Goal: Information Seeking & Learning: Learn about a topic

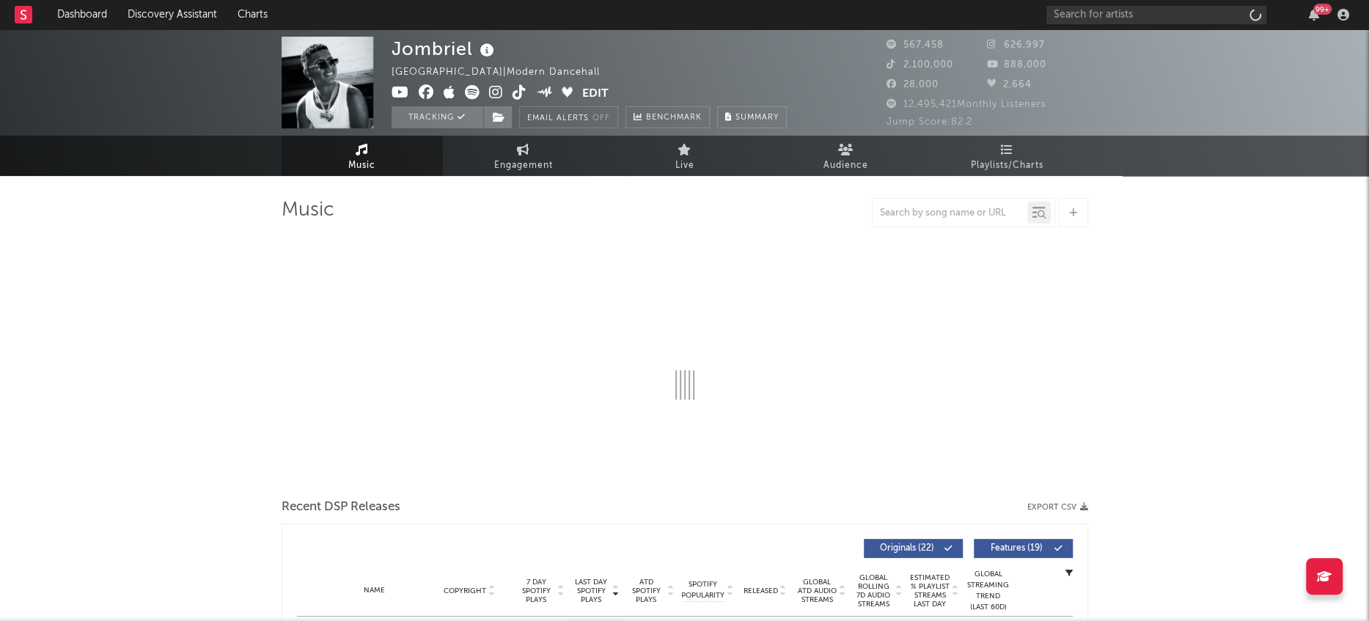
select select "6m"
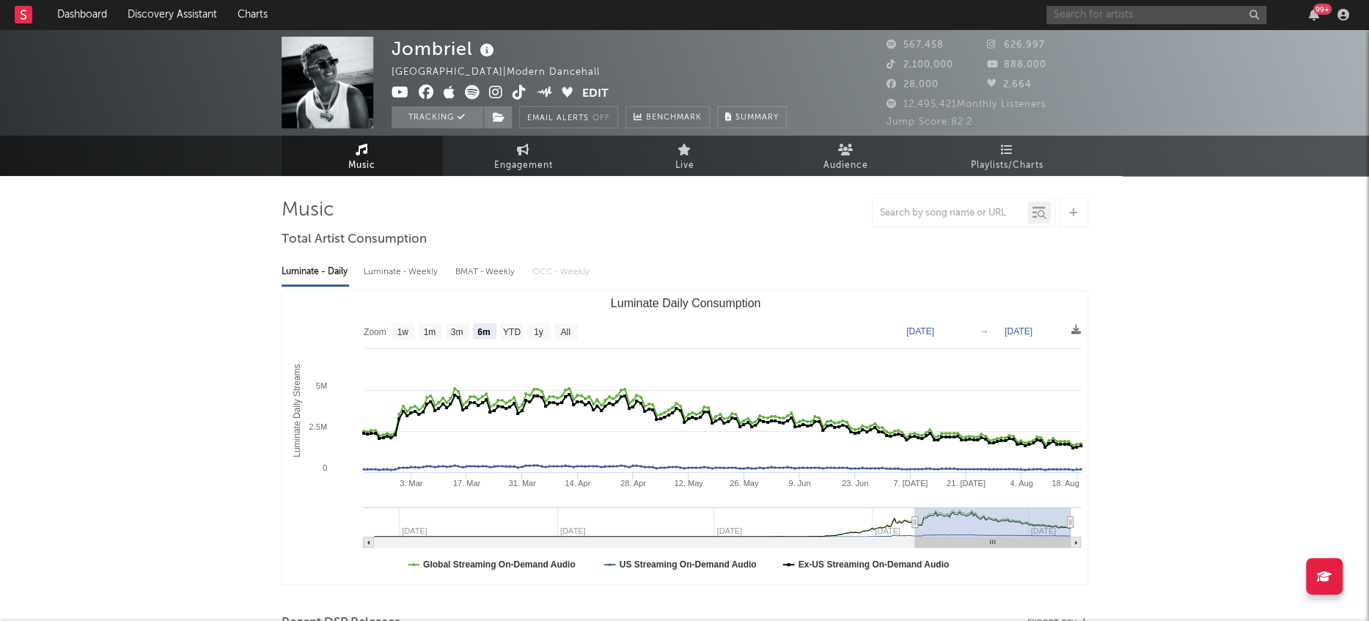
click at [1149, 18] on input "text" at bounding box center [1157, 15] width 220 height 18
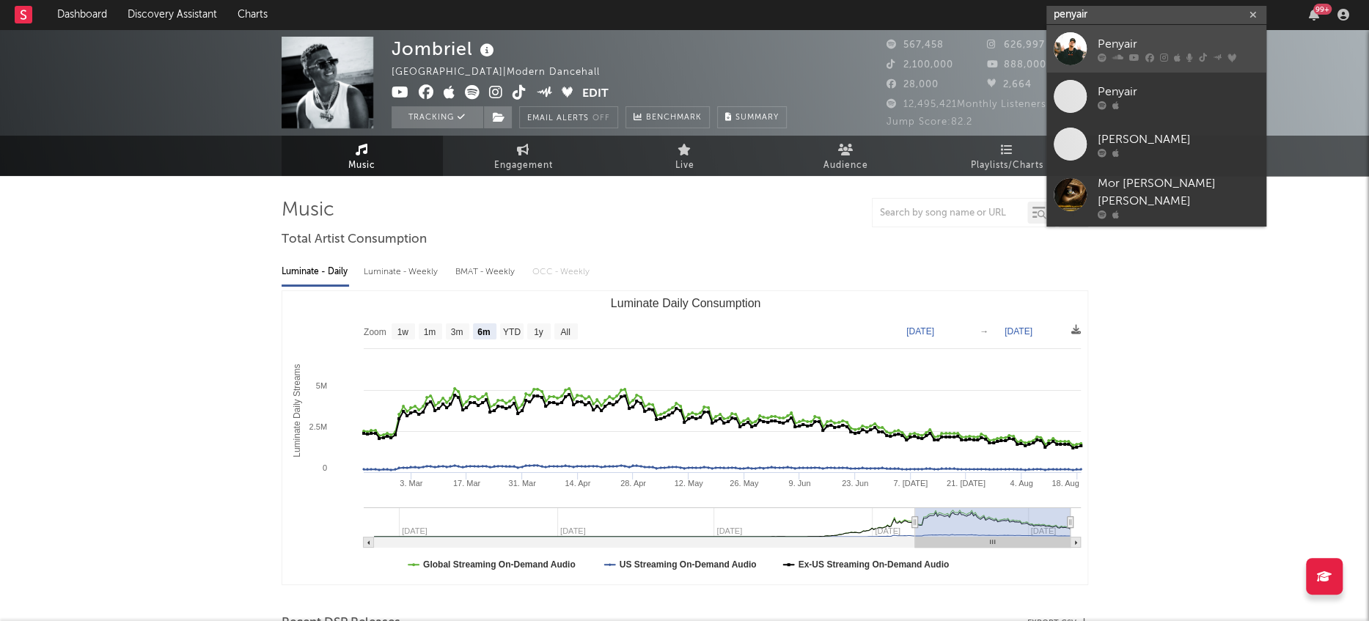
type input "penyair"
click at [1065, 49] on div at bounding box center [1070, 48] width 33 height 33
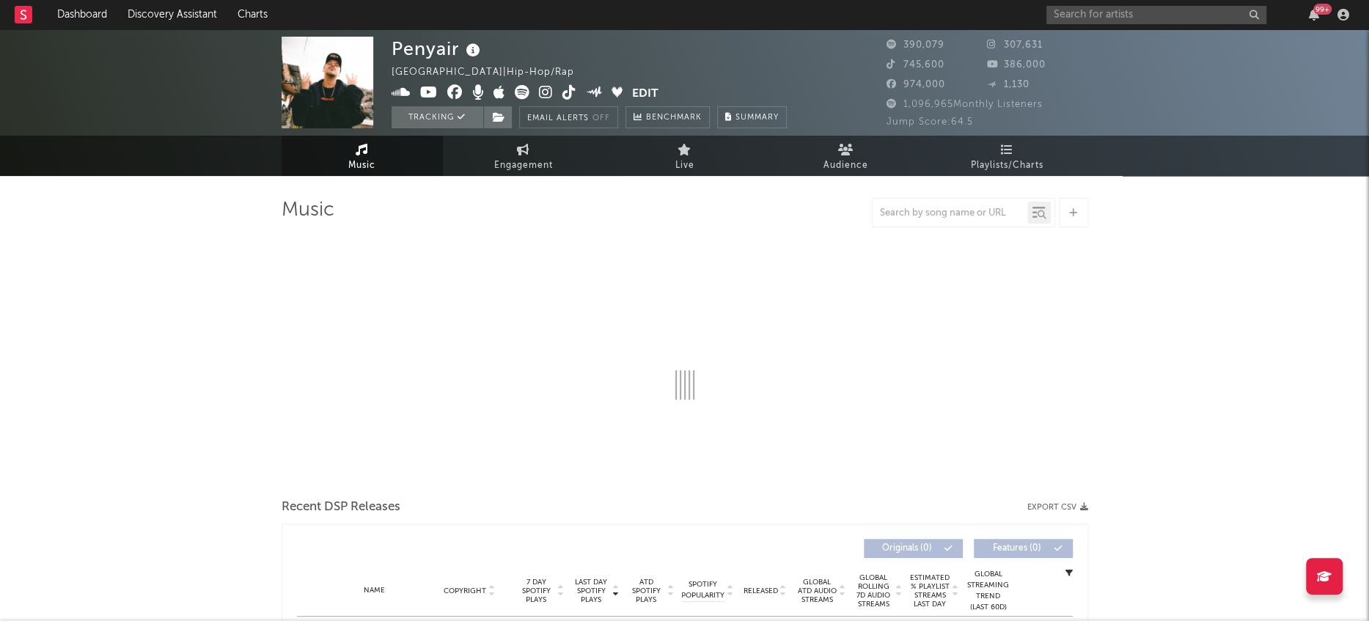
select select "6m"
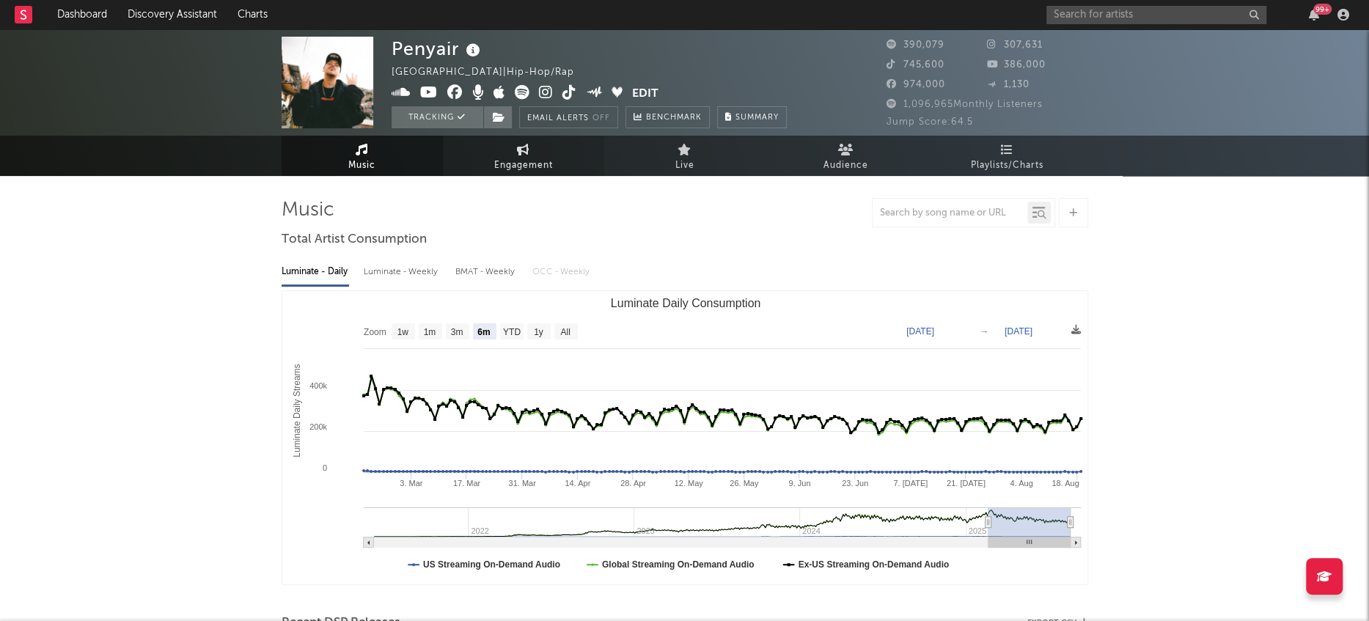
click at [536, 155] on link "Engagement" at bounding box center [523, 156] width 161 height 40
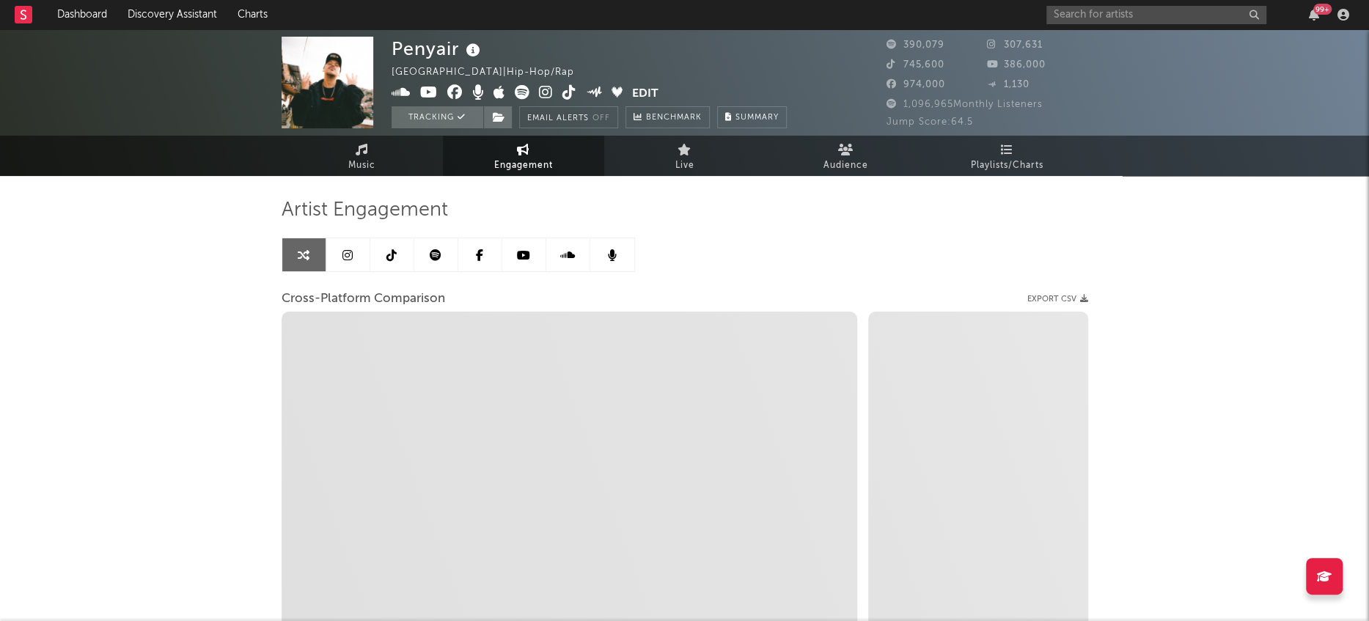
select select "1w"
click at [439, 259] on icon at bounding box center [436, 255] width 12 height 12
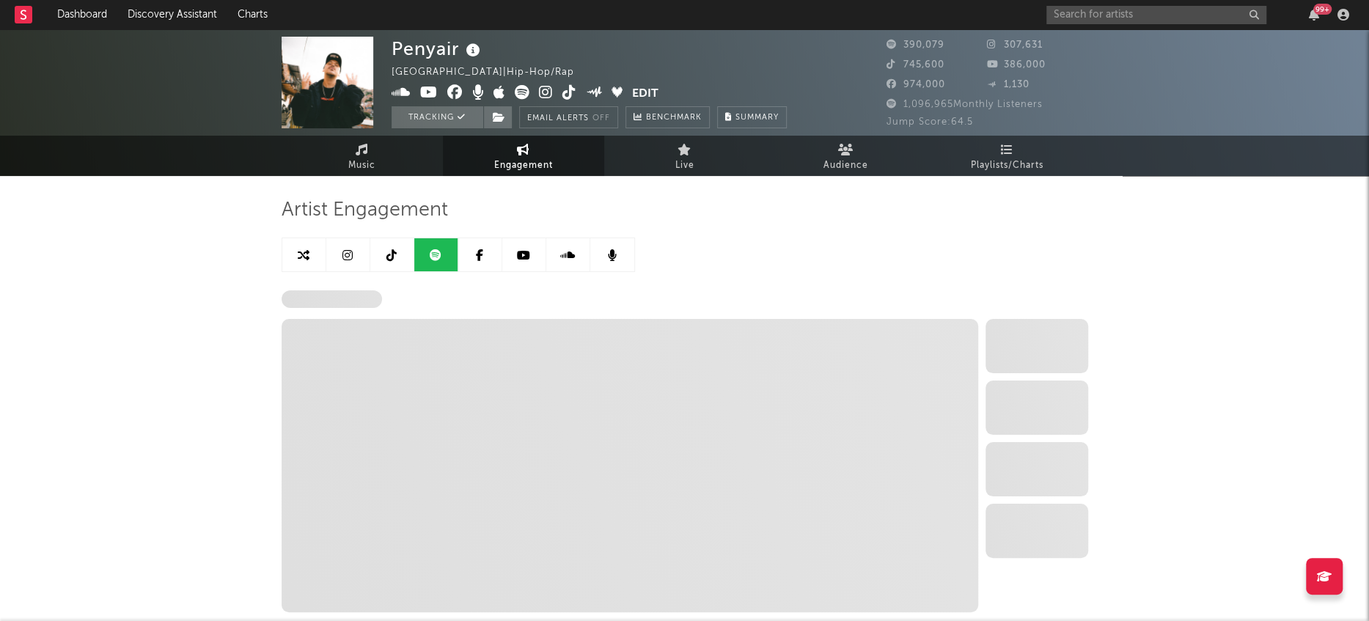
select select "6m"
select select "1w"
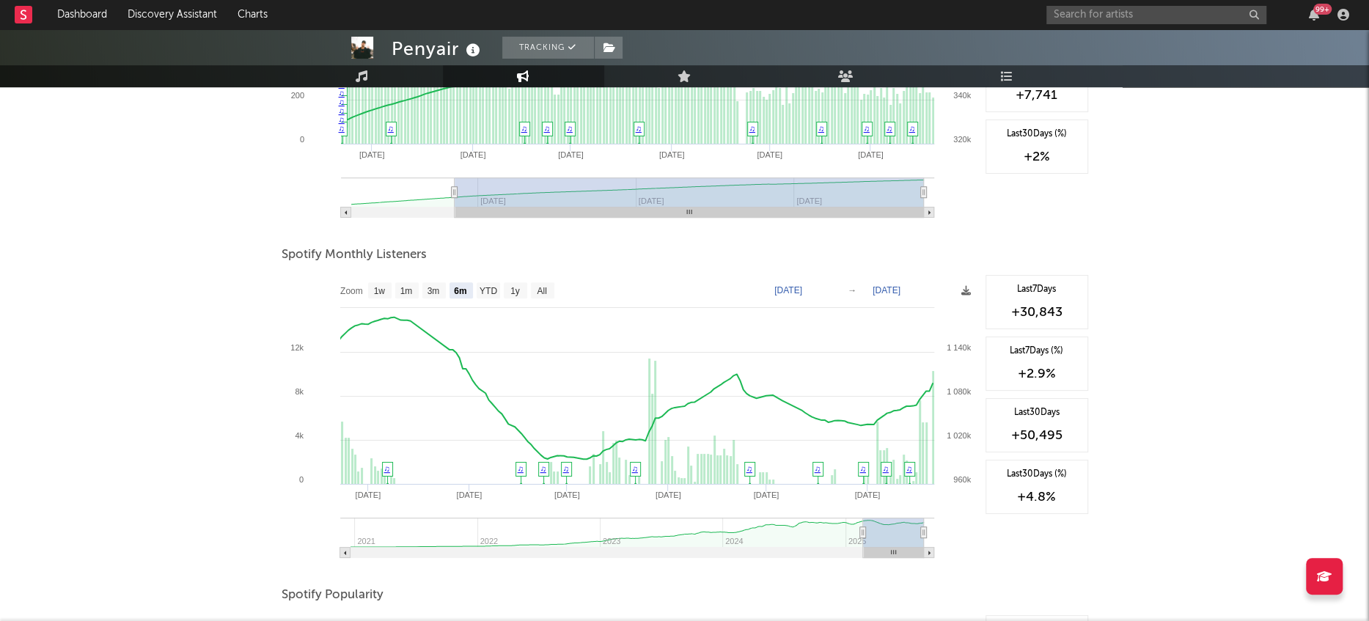
scroll to position [381, 0]
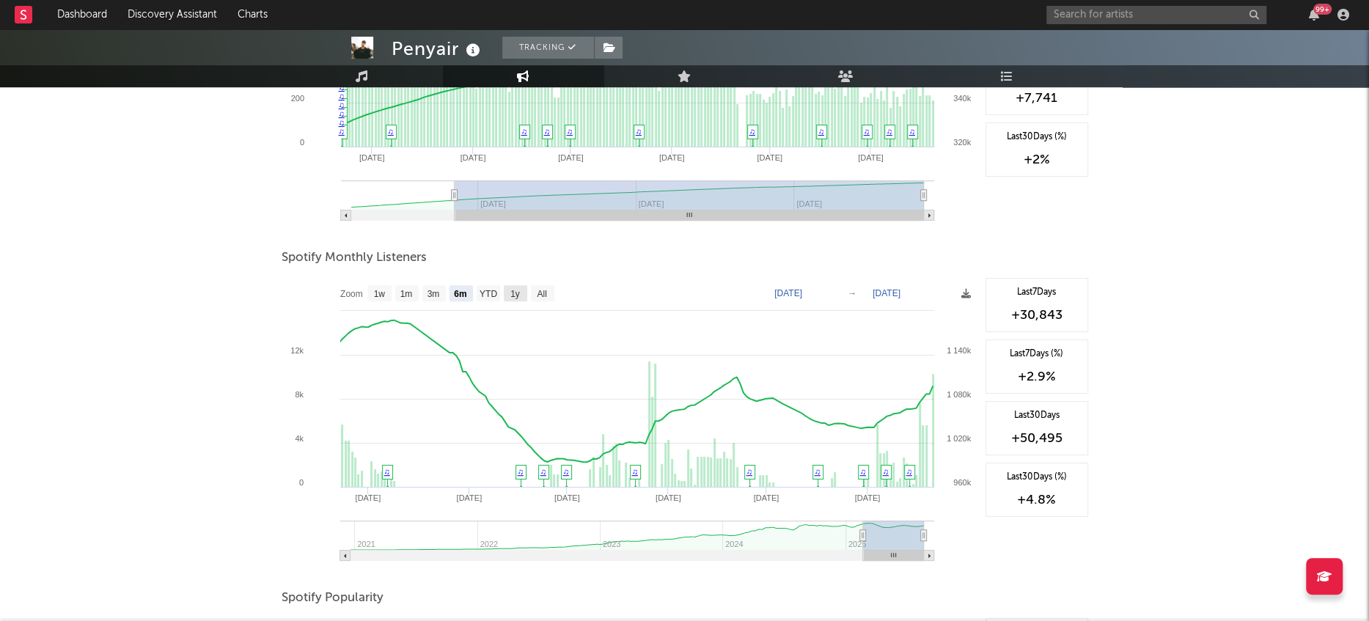
click at [511, 295] on text "1y" at bounding box center [515, 294] width 10 height 10
select select "1y"
type input "[DATE]"
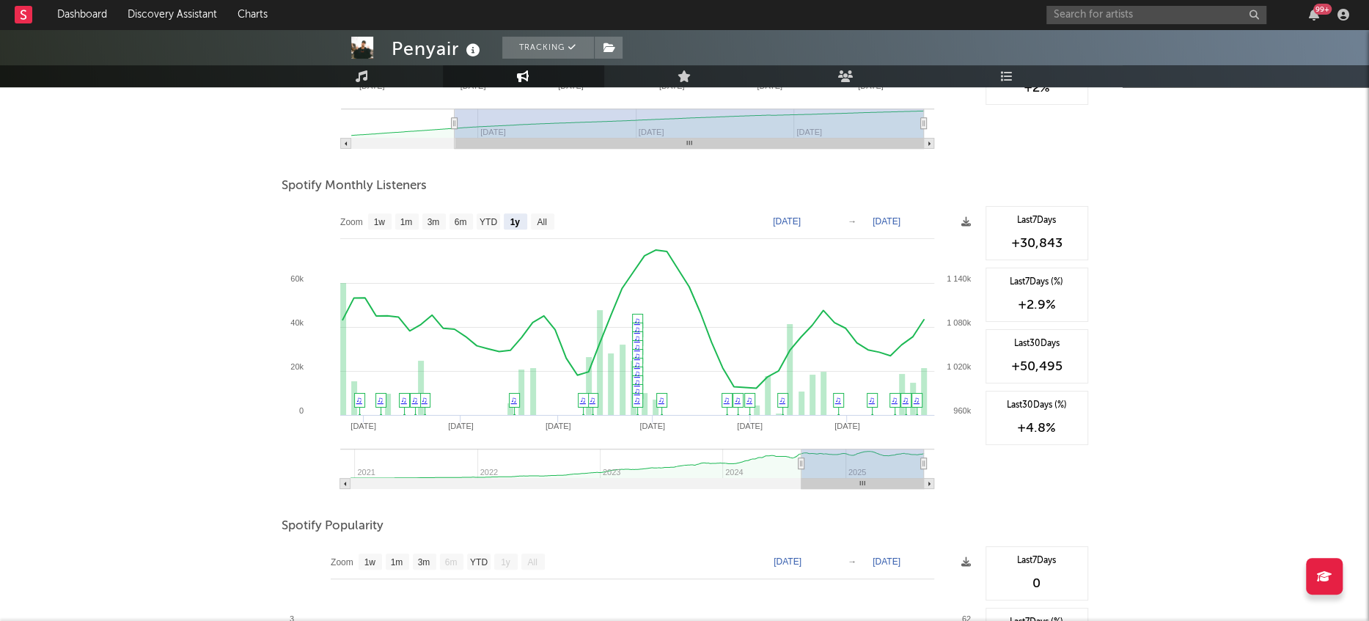
scroll to position [447, 0]
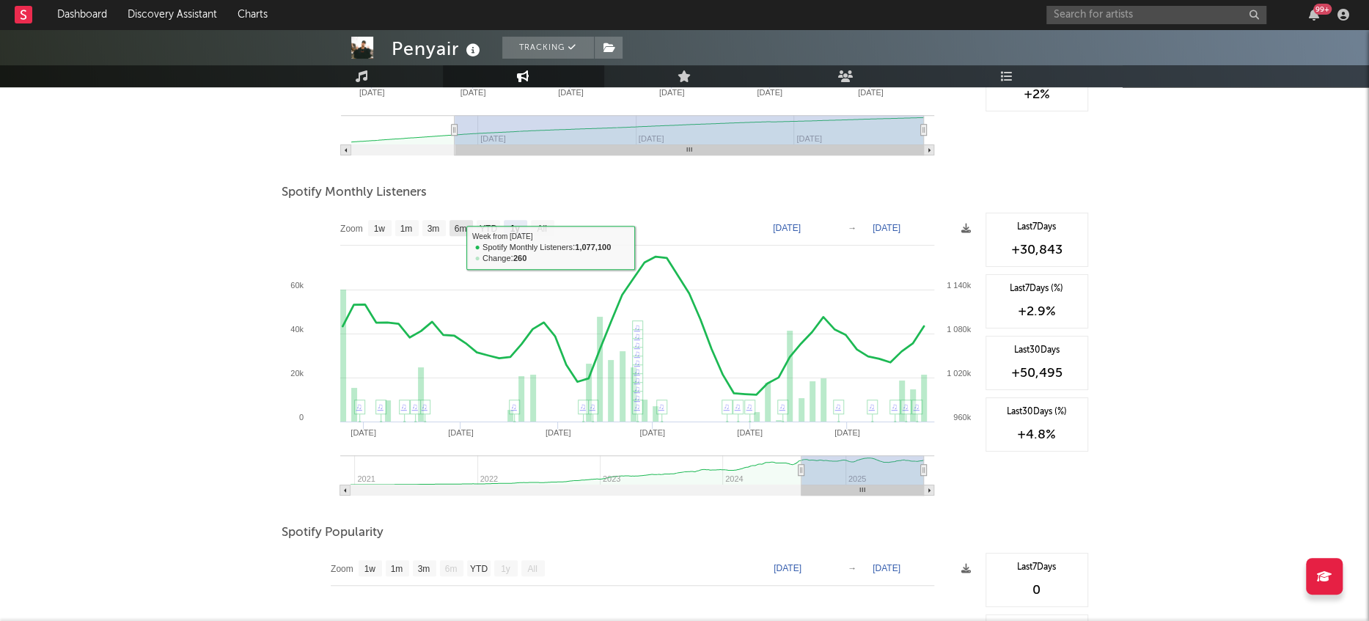
click at [457, 227] on text "6m" at bounding box center [460, 229] width 12 height 10
select select "6m"
type input "[DATE]"
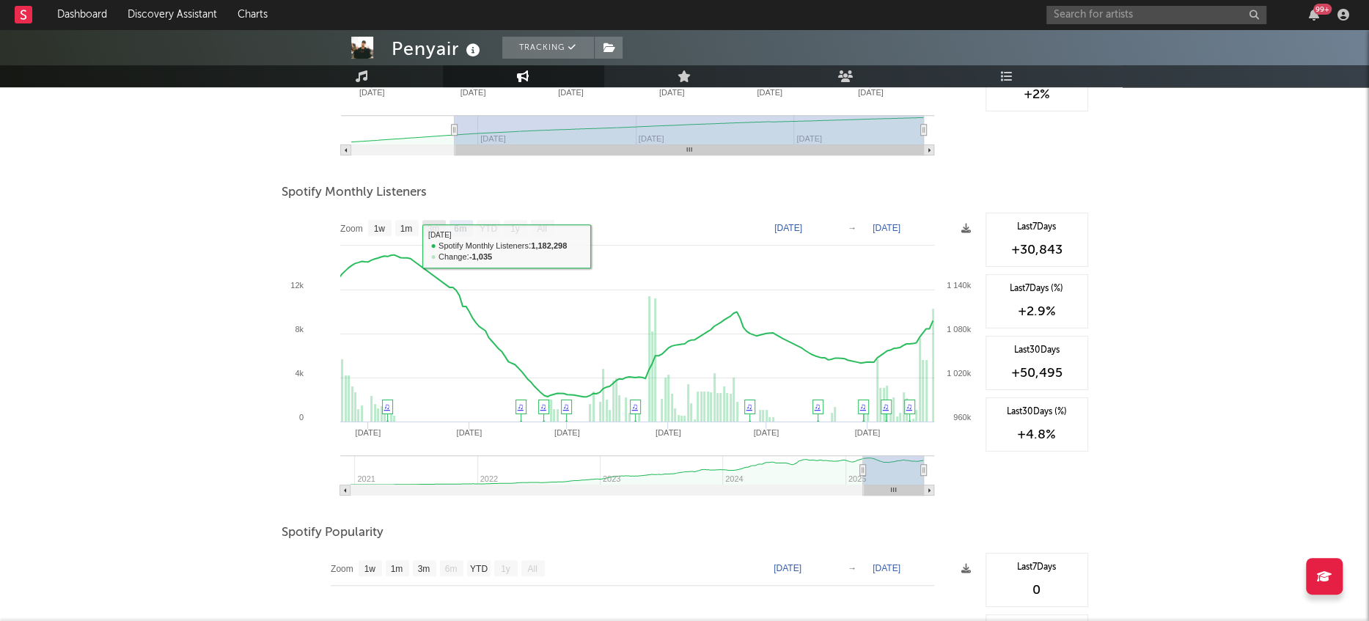
click at [429, 224] on text "3m" at bounding box center [433, 229] width 12 height 10
select select "3m"
type input "[DATE]"
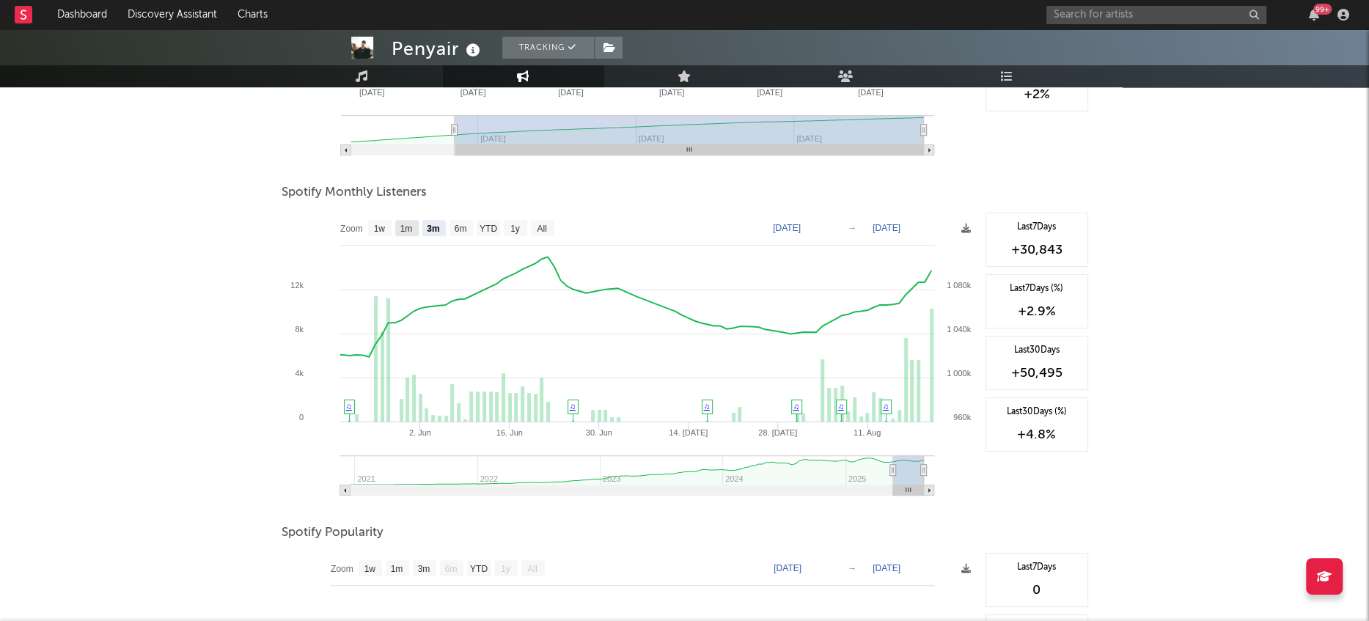
click at [405, 229] on text "1m" at bounding box center [406, 229] width 12 height 10
select select "1m"
type input "[DATE]"
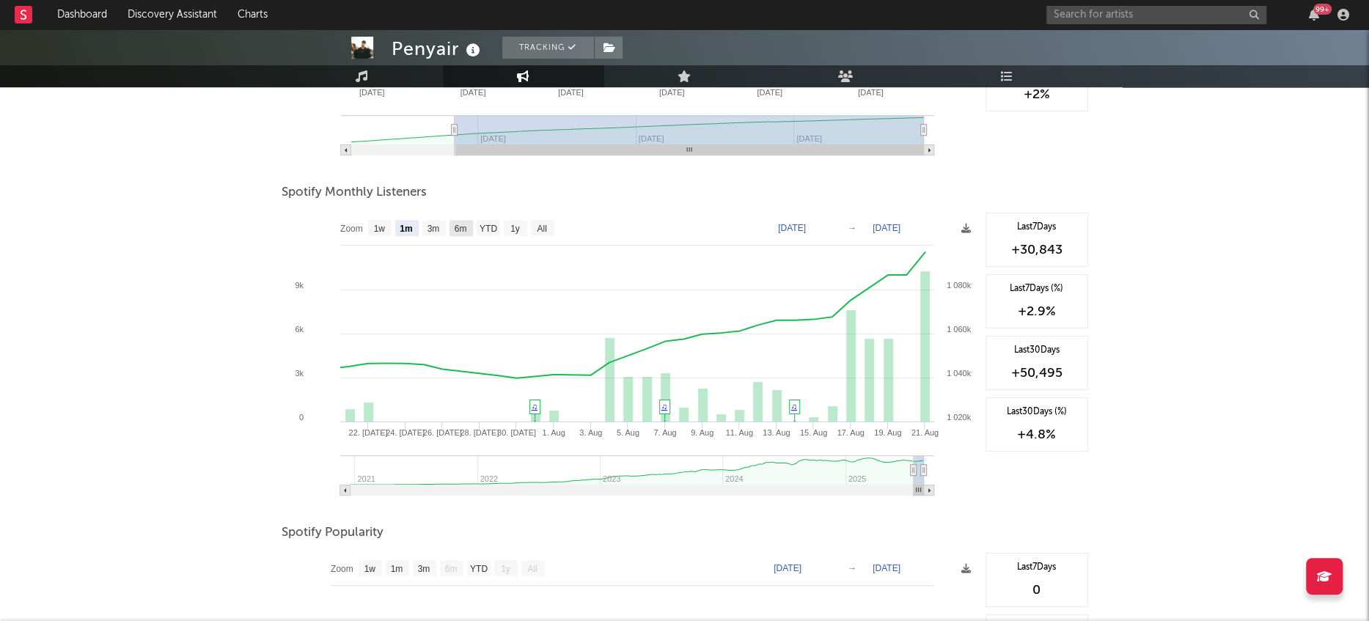
click at [460, 228] on text "6m" at bounding box center [460, 229] width 12 height 10
select select "6m"
type input "[DATE]"
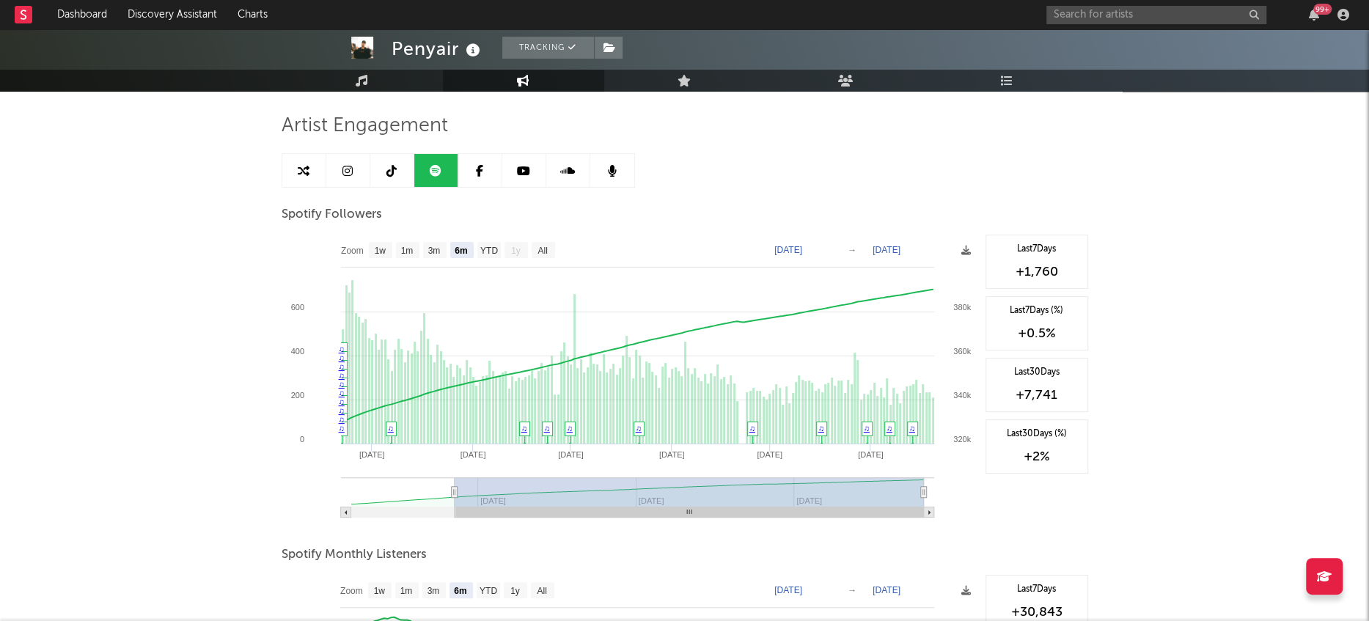
scroll to position [0, 0]
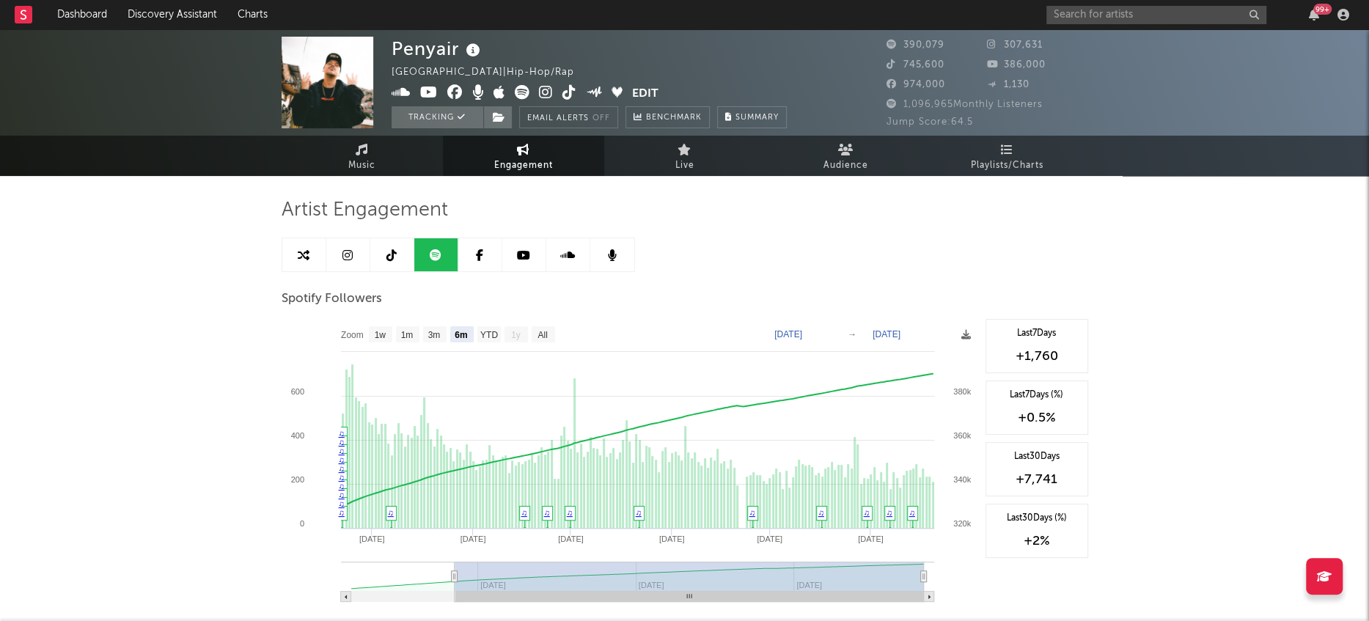
click at [337, 252] on link at bounding box center [348, 254] width 44 height 33
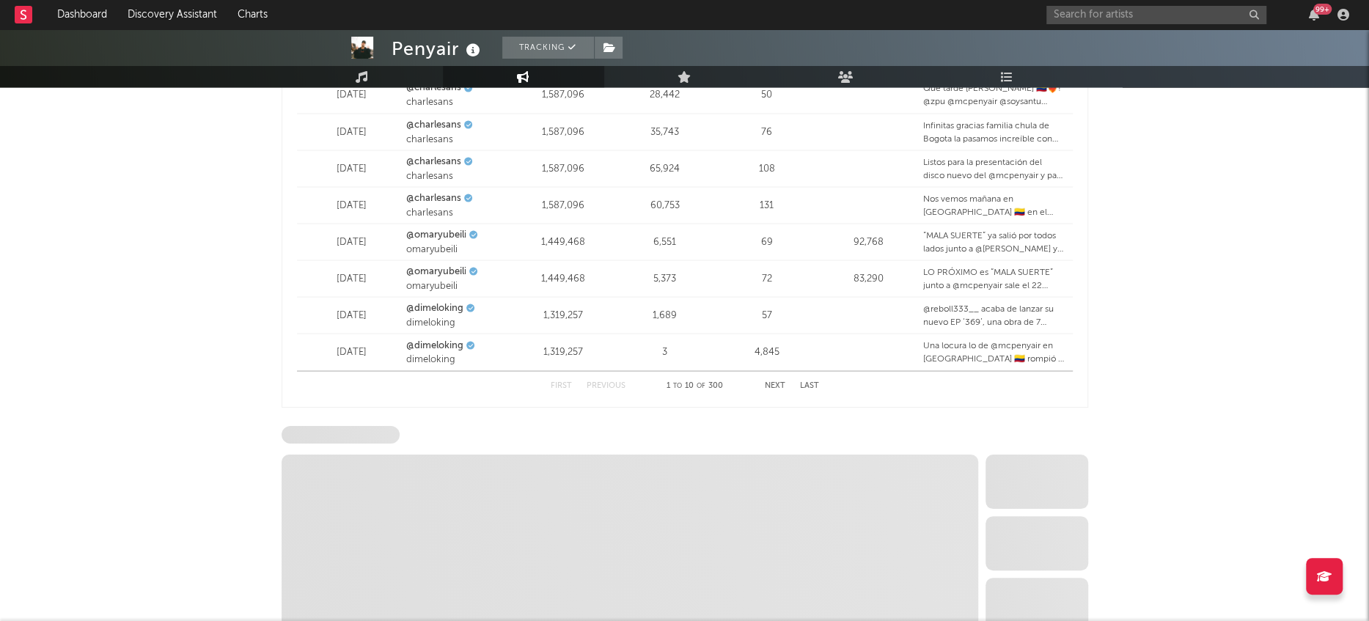
select select "6m"
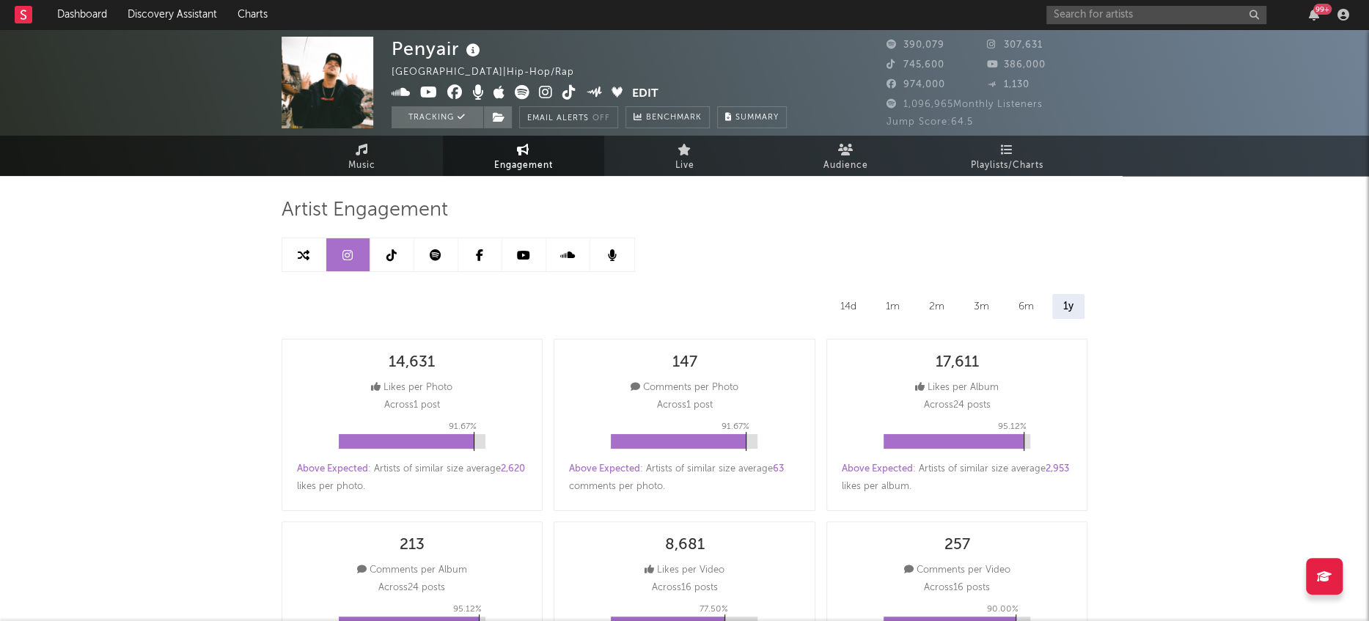
click at [377, 255] on link at bounding box center [392, 254] width 44 height 33
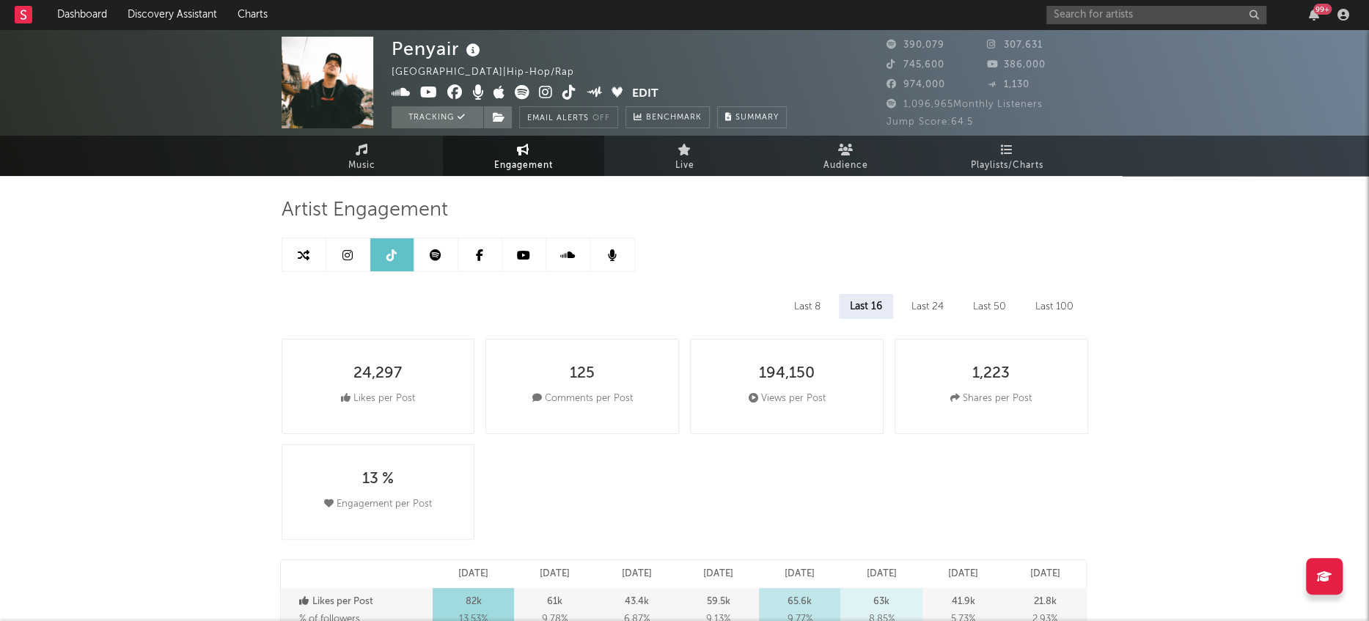
select select "6m"
click at [373, 162] on span "Music" at bounding box center [361, 166] width 27 height 18
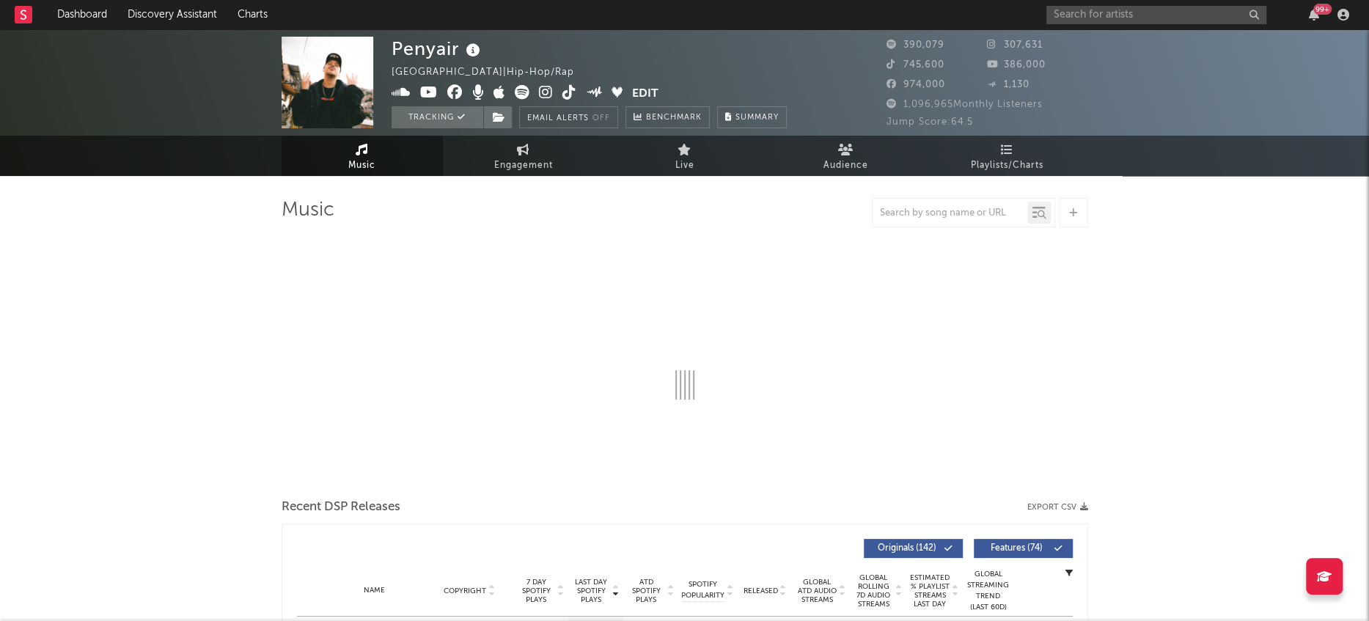
select select "6m"
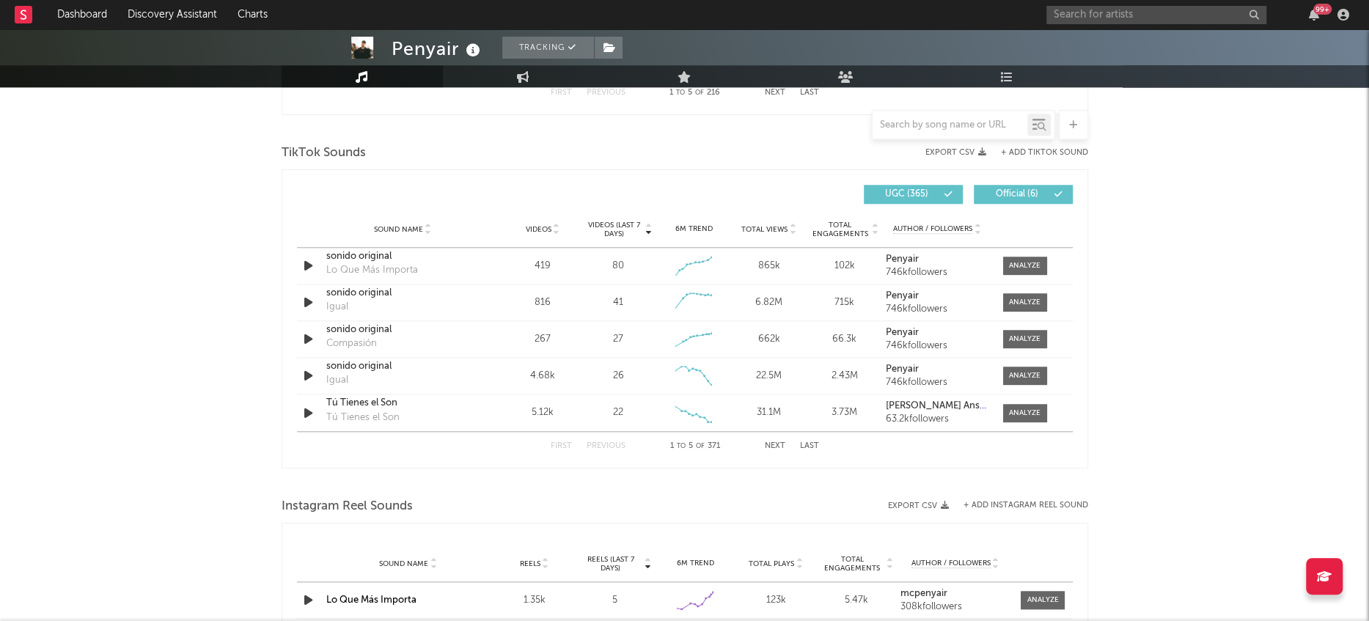
scroll to position [962, 0]
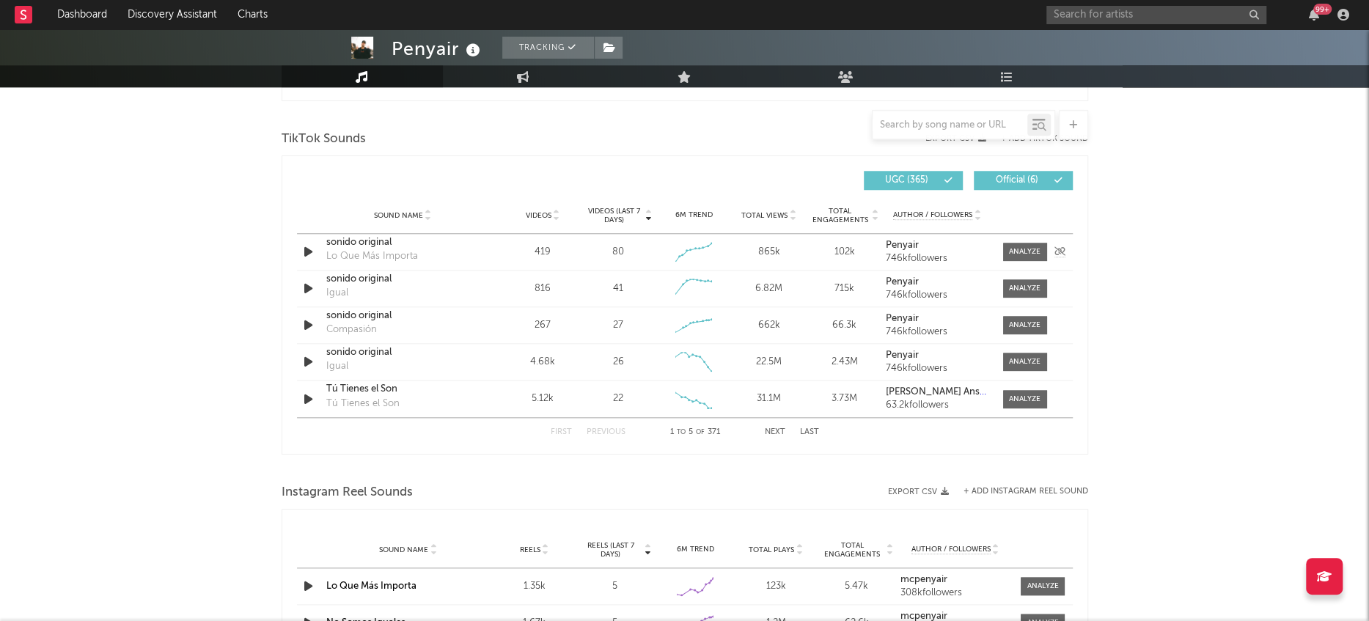
click at [367, 257] on div "Lo Que Más Importa" at bounding box center [372, 256] width 92 height 15
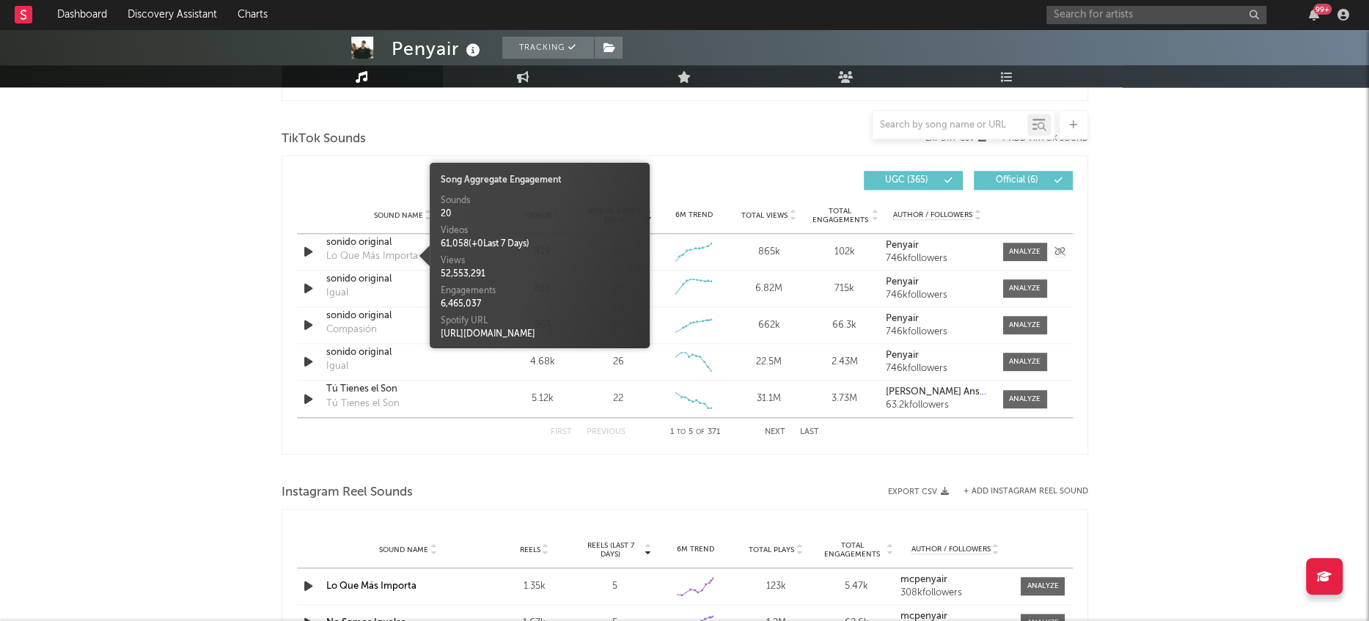
click at [362, 246] on div "sonido original" at bounding box center [402, 242] width 153 height 15
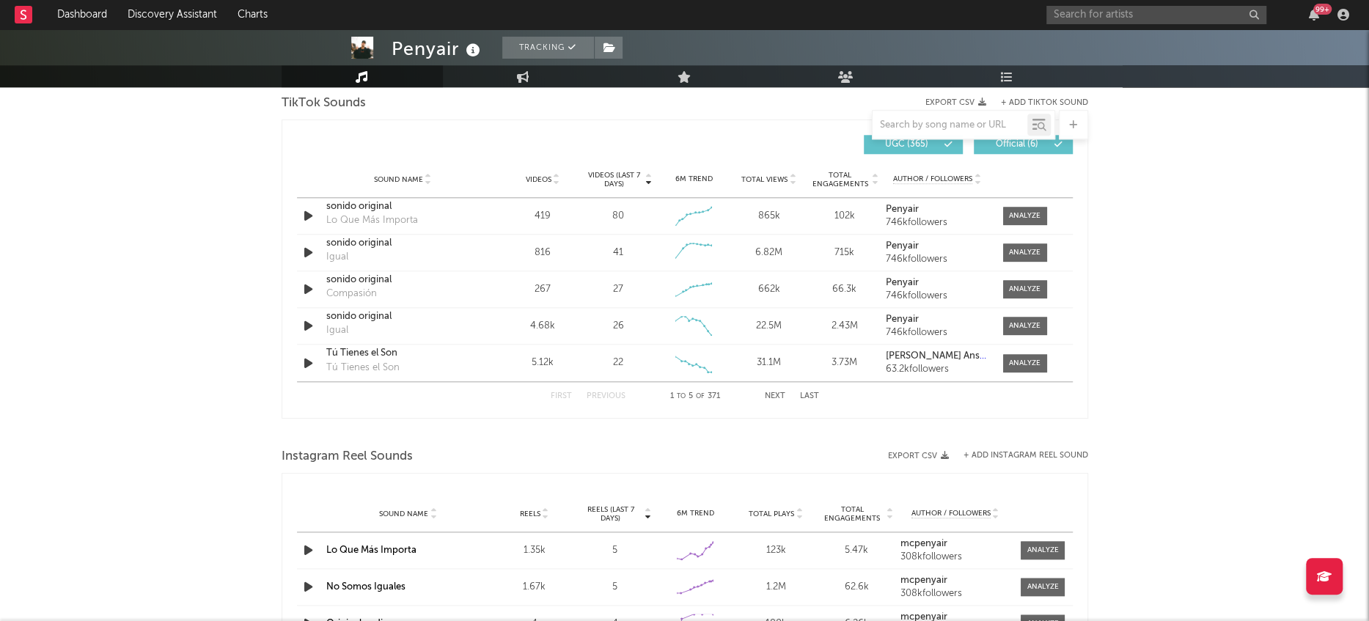
scroll to position [968, 0]
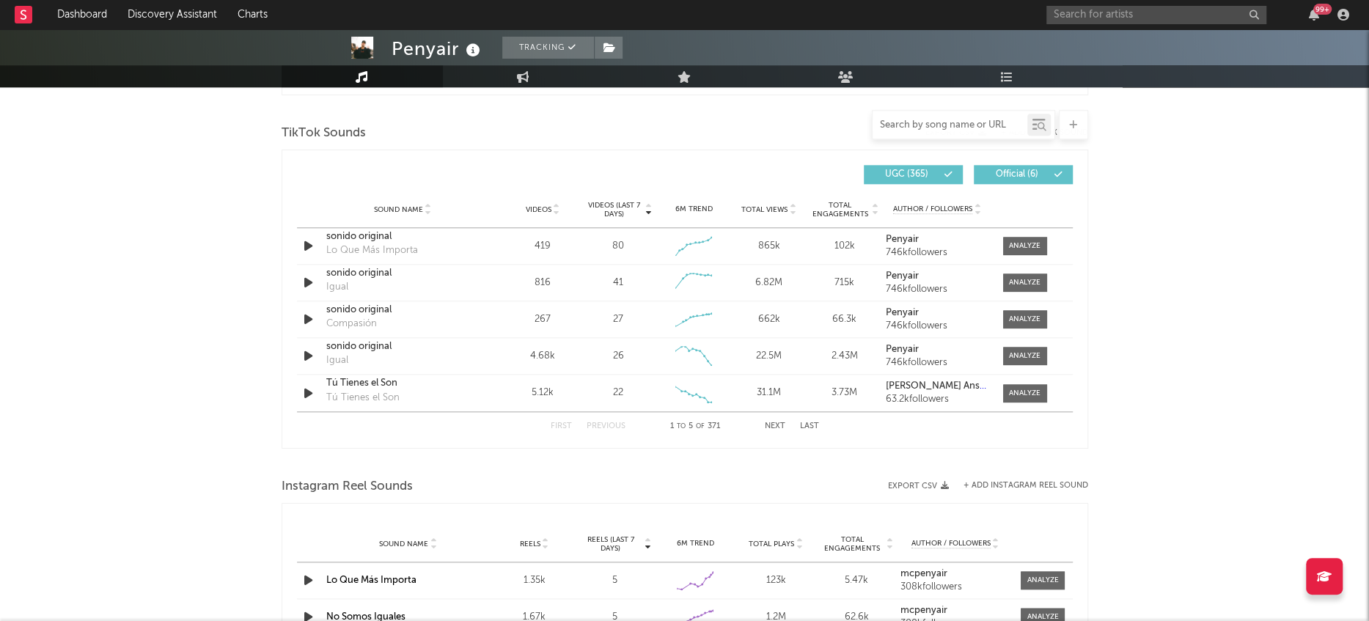
click at [959, 125] on input "text" at bounding box center [950, 126] width 155 height 12
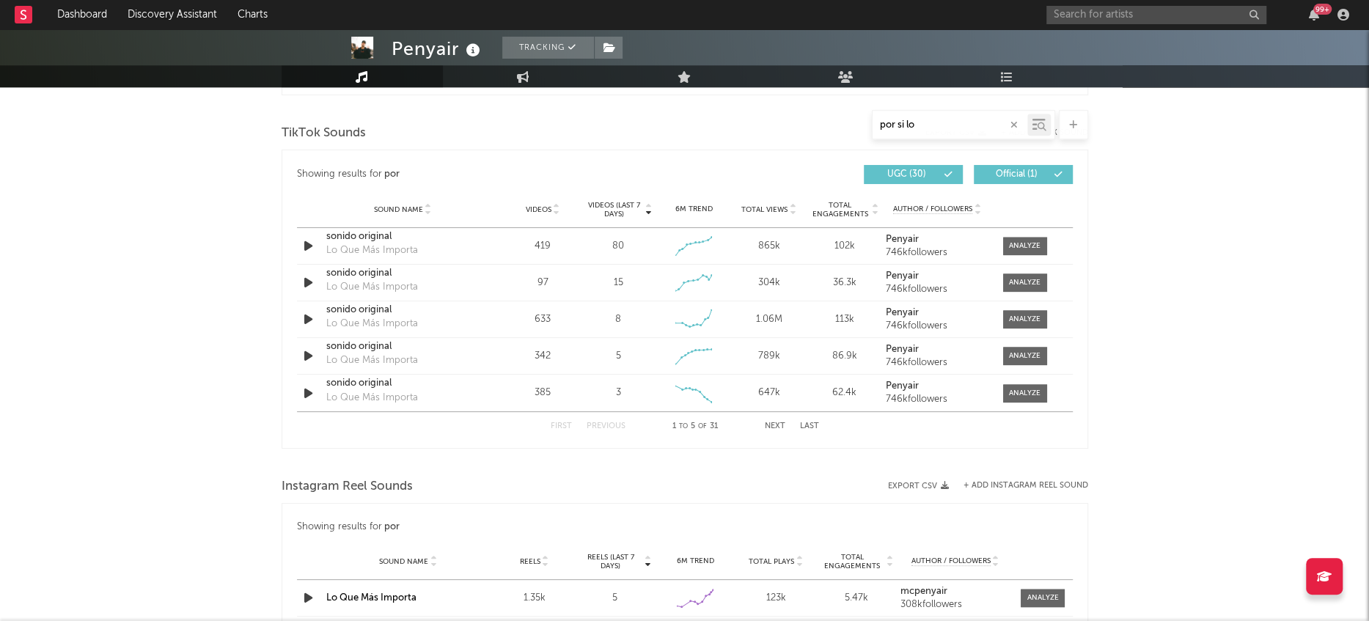
type input "por si los"
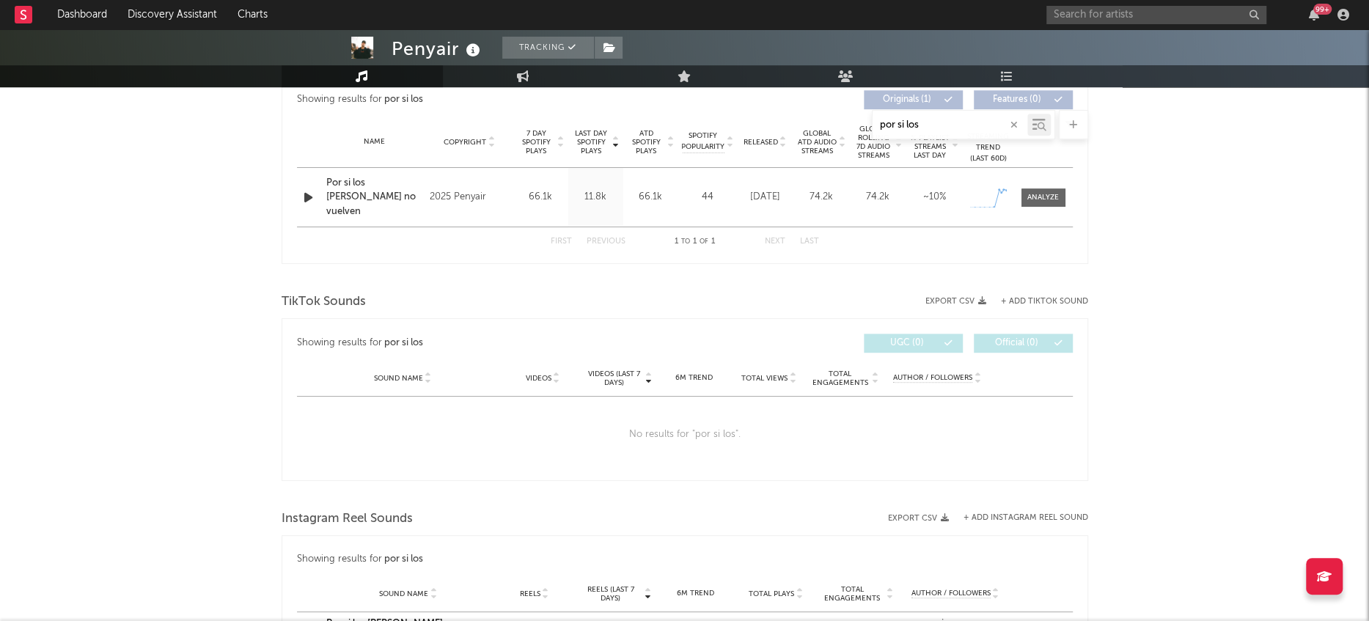
scroll to position [0, 0]
